Goal: Task Accomplishment & Management: Use online tool/utility

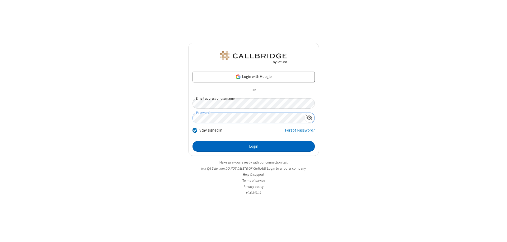
click at [253, 146] on button "Login" at bounding box center [253, 146] width 122 height 11
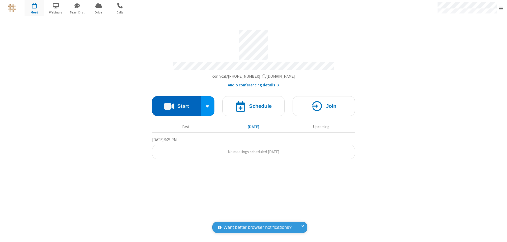
click at [176, 103] on button "Start" at bounding box center [176, 106] width 49 height 20
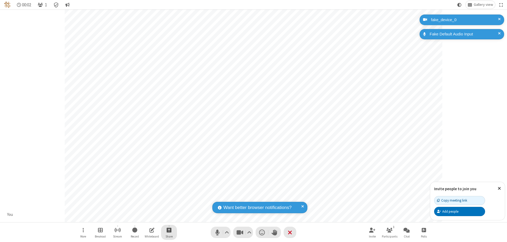
click at [169, 230] on span "Start sharing" at bounding box center [169, 229] width 5 height 7
click at [148, 217] on span "Share my screen" at bounding box center [148, 217] width 6 height 4
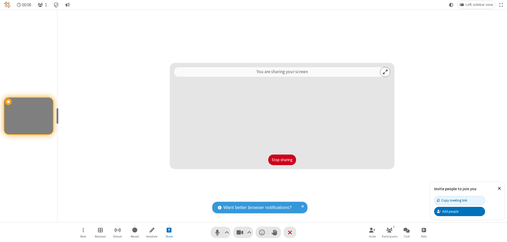
click at [282, 160] on button "Stop sharing" at bounding box center [282, 159] width 28 height 11
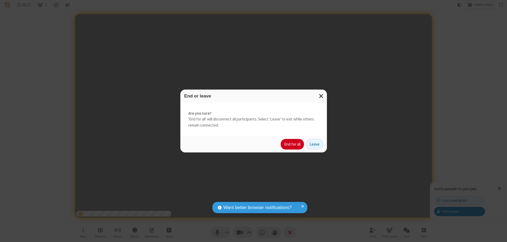
click at [292, 144] on button "End for all" at bounding box center [292, 144] width 23 height 11
